Goal: Task Accomplishment & Management: Use online tool/utility

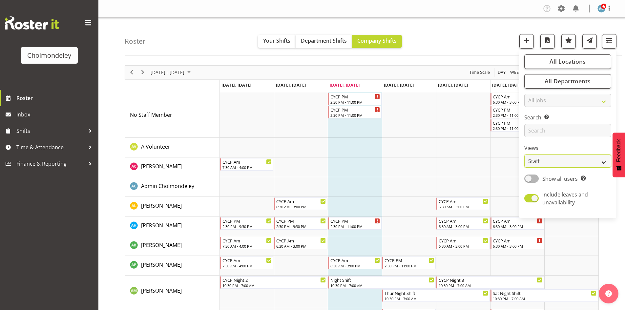
click at [564, 166] on select "Staff Role Shift - Horizontal Shift - Vertical Staff - Location" at bounding box center [567, 160] width 87 height 13
select select "shift"
click at [524, 154] on select "Staff Role Shift - Horizontal Shift - Vertical Staff - Location" at bounding box center [567, 160] width 87 height 13
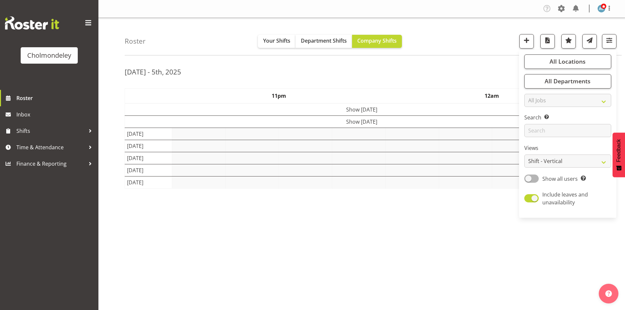
click at [479, 68] on div "[DATE] - 5th, 2025" at bounding box center [362, 72] width 474 height 15
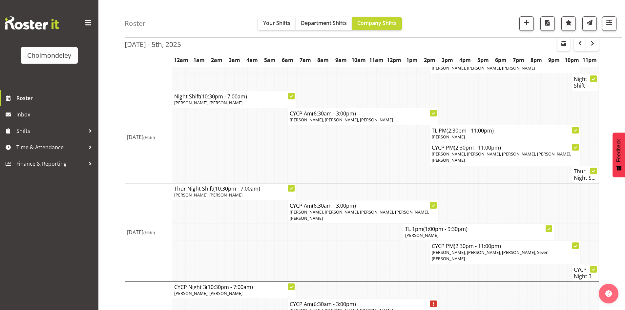
scroll to position [131, 0]
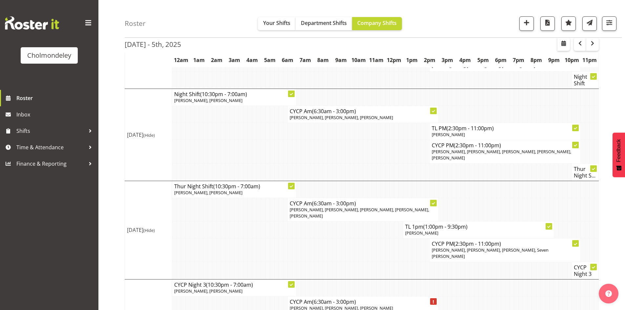
click at [457, 168] on td at bounding box center [458, 171] width 5 height 17
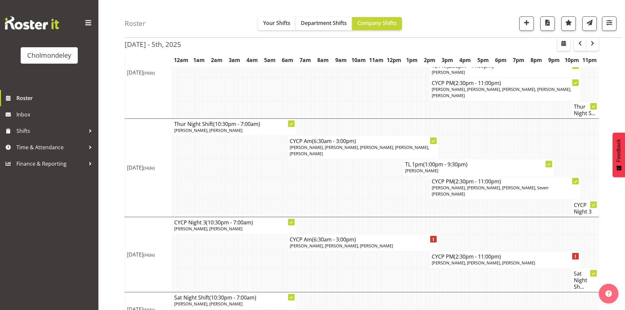
scroll to position [196, 0]
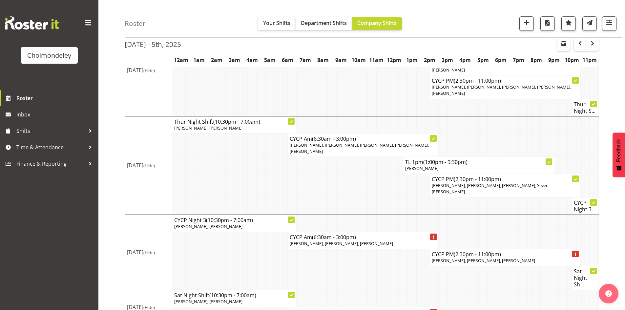
click at [608, 222] on div "[DATE] - 5th, [DATE] - [DATE] [DATE] Day Week Fortnight Month calendar Month Ag…" at bounding box center [375, 97] width 500 height 465
click at [609, 218] on div "[DATE] - 5th, [DATE] - [DATE] [DATE] Day Week Fortnight Month calendar Month Ag…" at bounding box center [375, 97] width 500 height 465
